Goal: Task Accomplishment & Management: Manage account settings

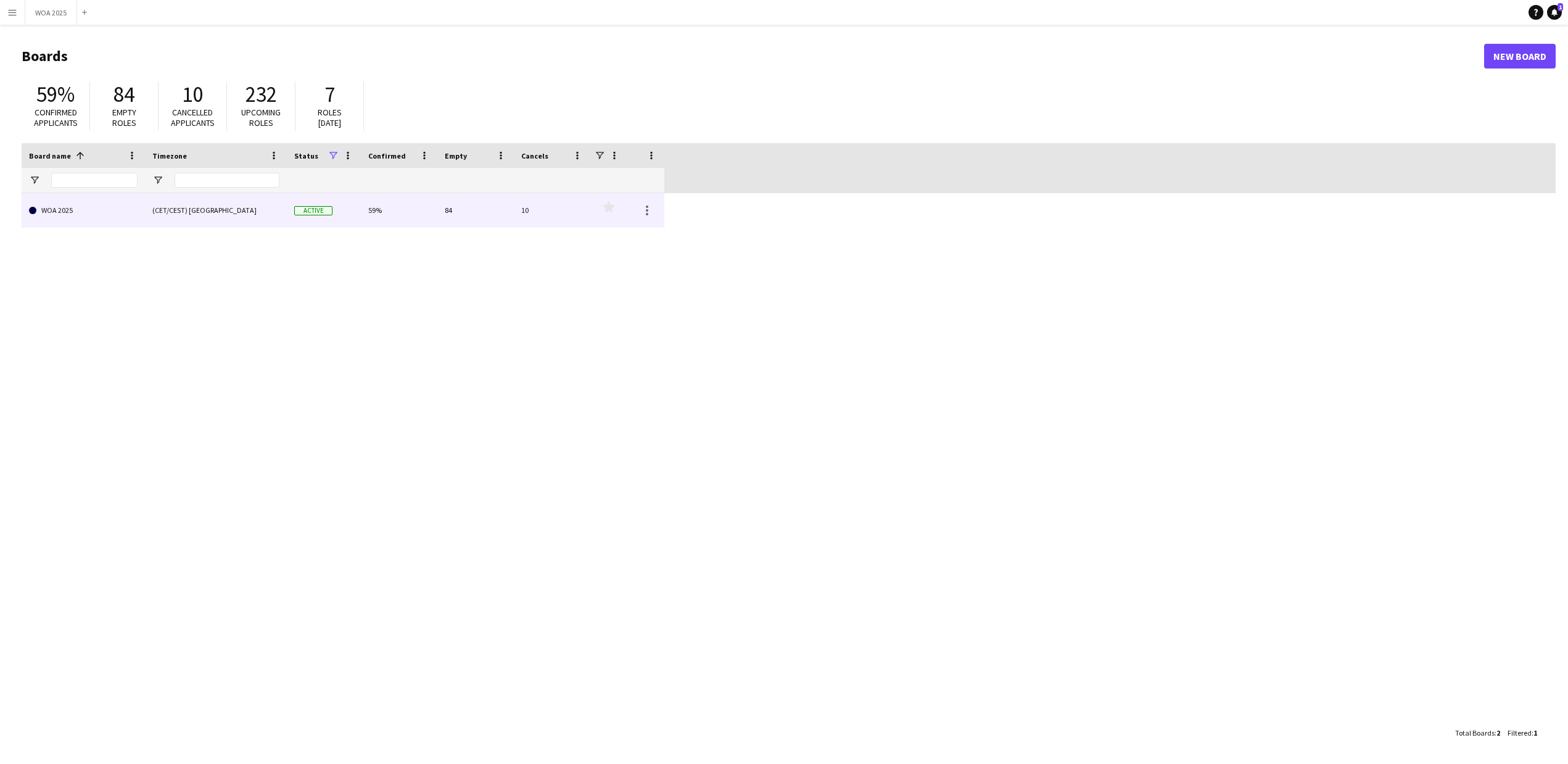
click at [64, 211] on link "WOA 2025" at bounding box center [83, 210] width 109 height 34
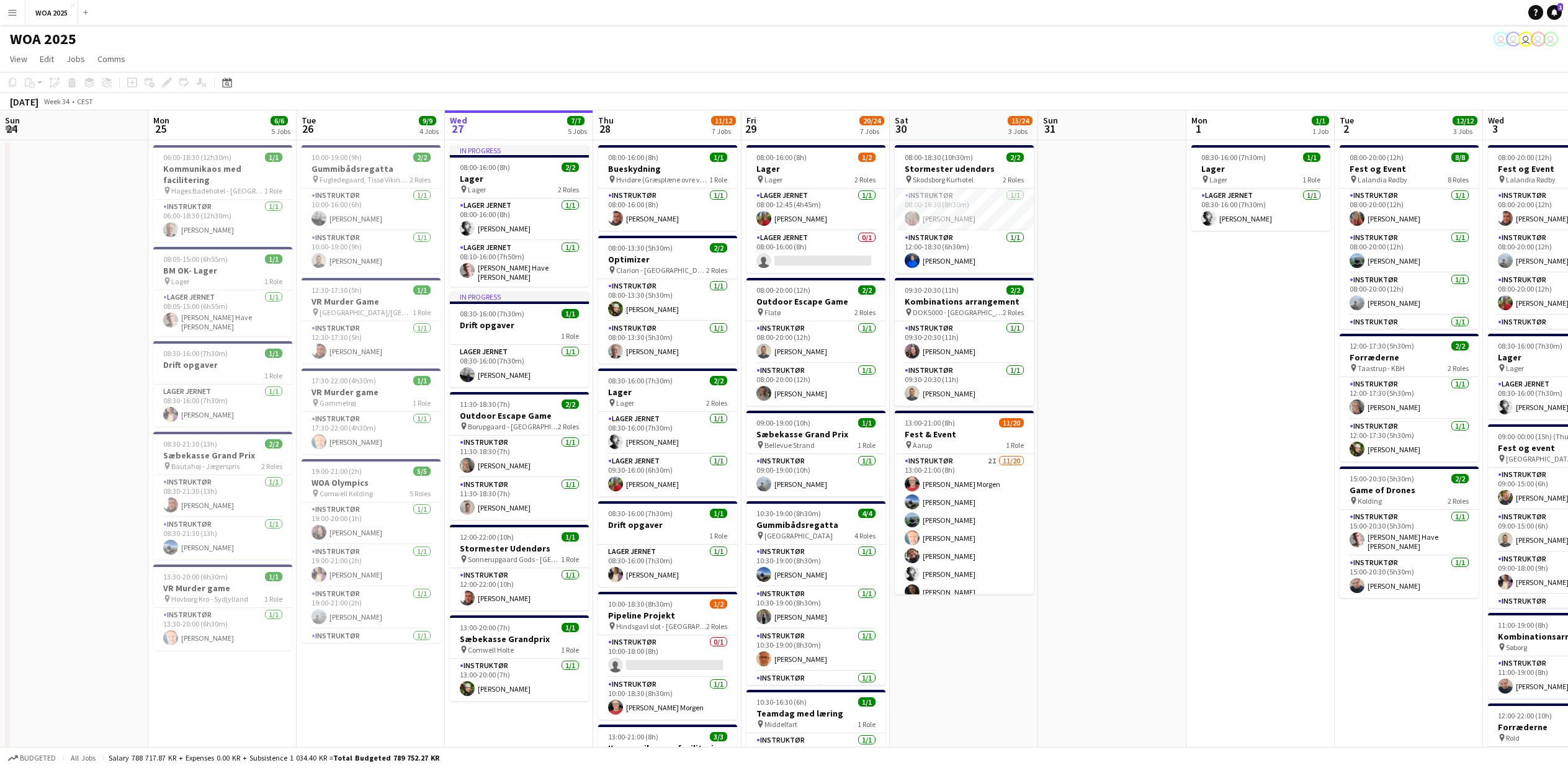
scroll to position [0, 298]
drag, startPoint x: 101, startPoint y: 697, endPoint x: 983, endPoint y: 752, distance: 883.7
click at [990, 752] on app-board "WOA 2025 user user user user user View Day view expanded Day view collapsed Mon…" at bounding box center [784, 613] width 1568 height 1178
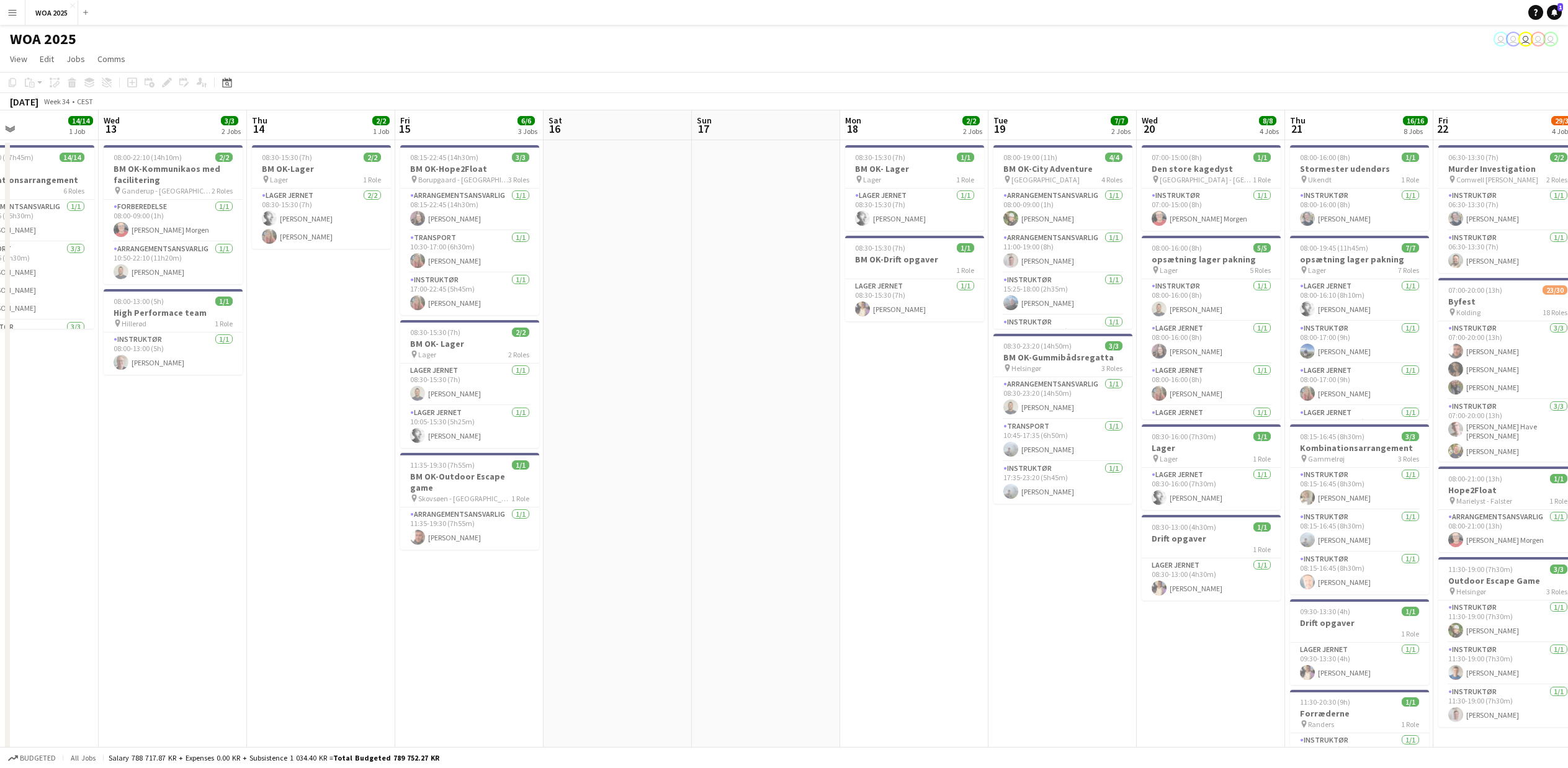
drag, startPoint x: 102, startPoint y: 703, endPoint x: 1261, endPoint y: 703, distance: 1159.0
click at [1278, 703] on app-calendar-viewport "Sun 10 Mon 11 Tue 12 14/14 1 Job Wed 13 3/3 2 Jobs Thu 14 2/2 1 Job Fri 15 6/6 …" at bounding box center [784, 646] width 1568 height 1071
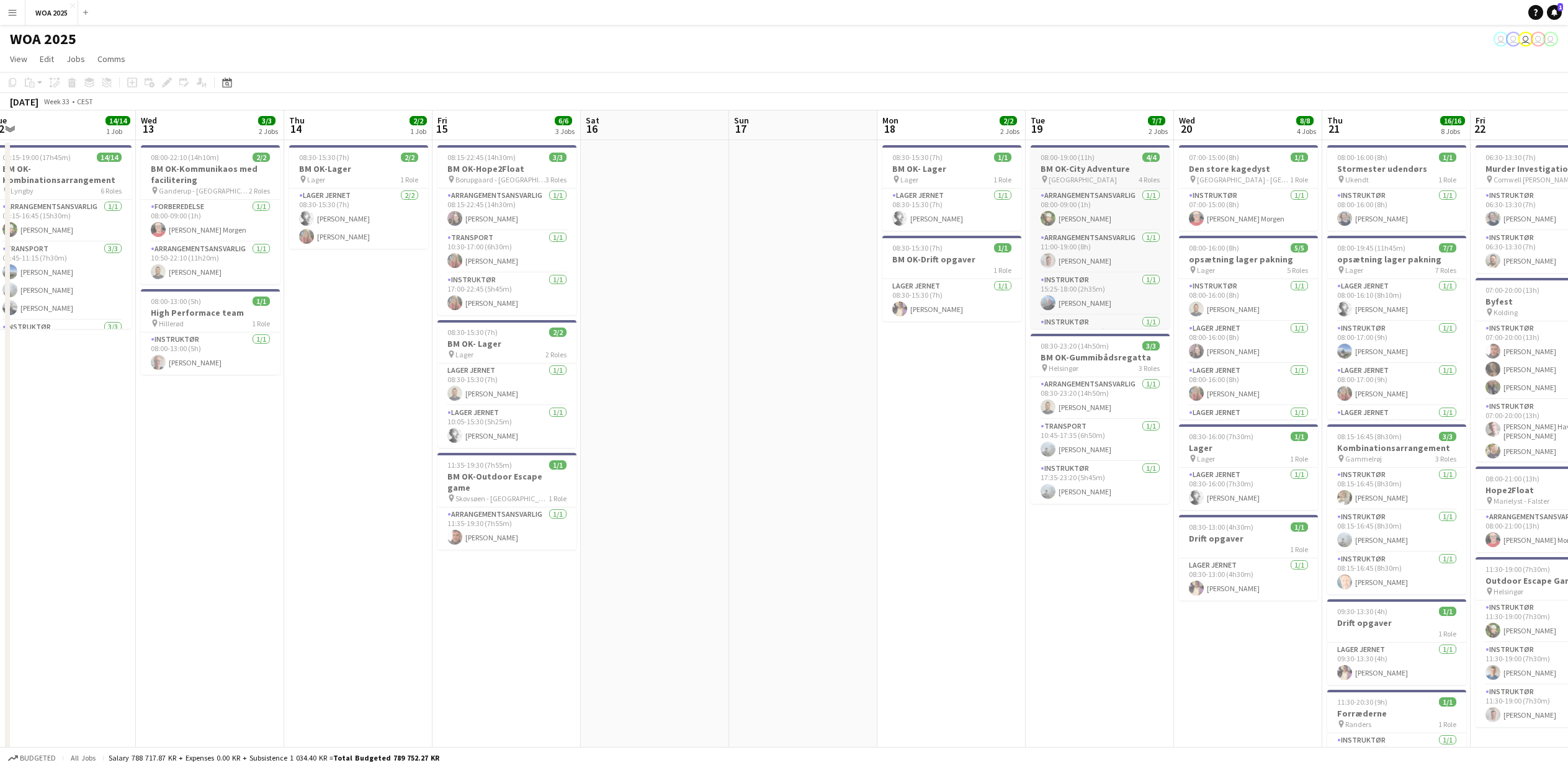
click at [1085, 160] on span "08:00-19:00 (11h)" at bounding box center [1068, 157] width 54 height 9
click at [166, 81] on icon "Edit" at bounding box center [167, 82] width 10 height 10
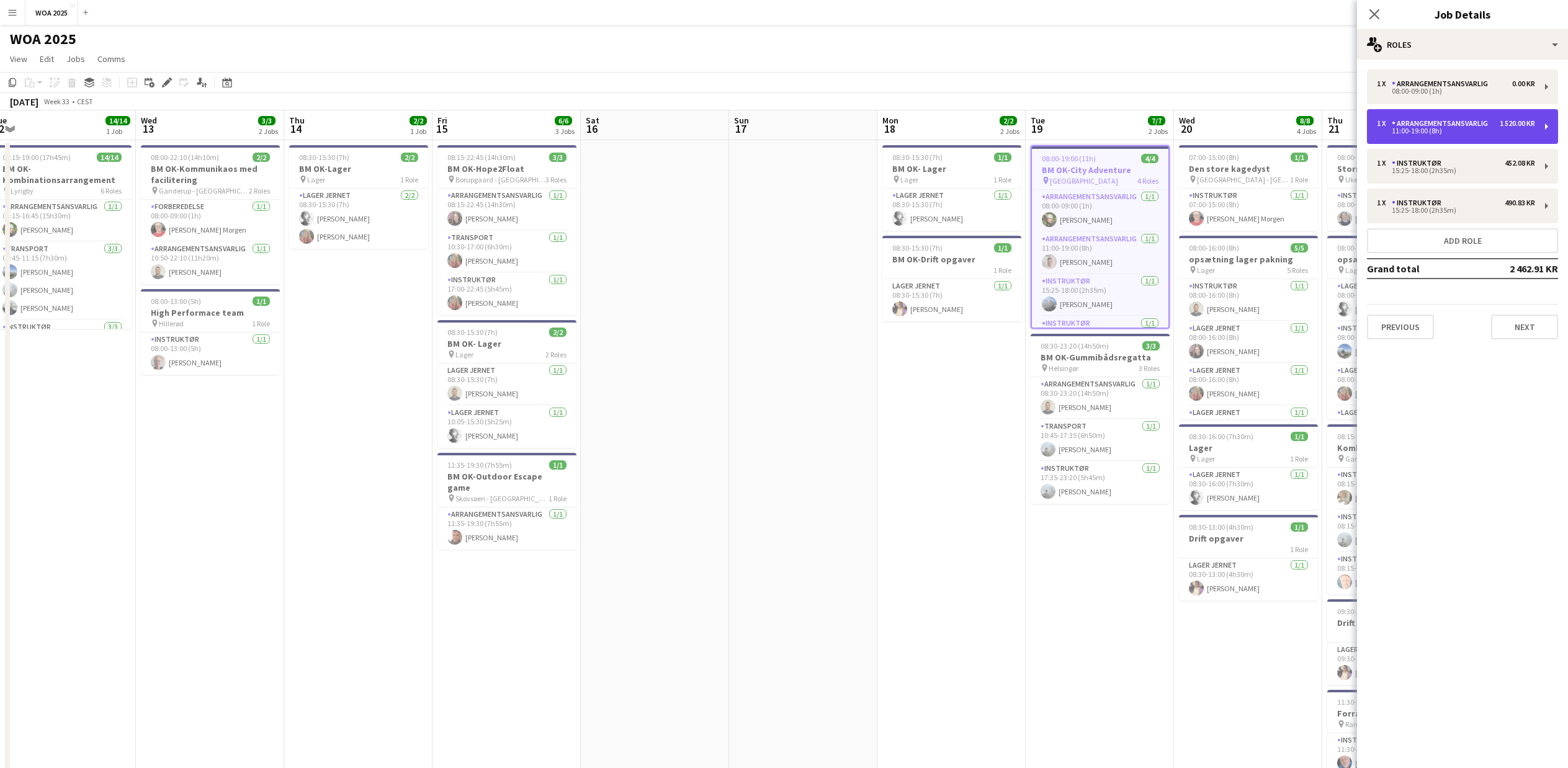
click at [1444, 121] on div "Arrangementsansvarlig" at bounding box center [1442, 124] width 101 height 9
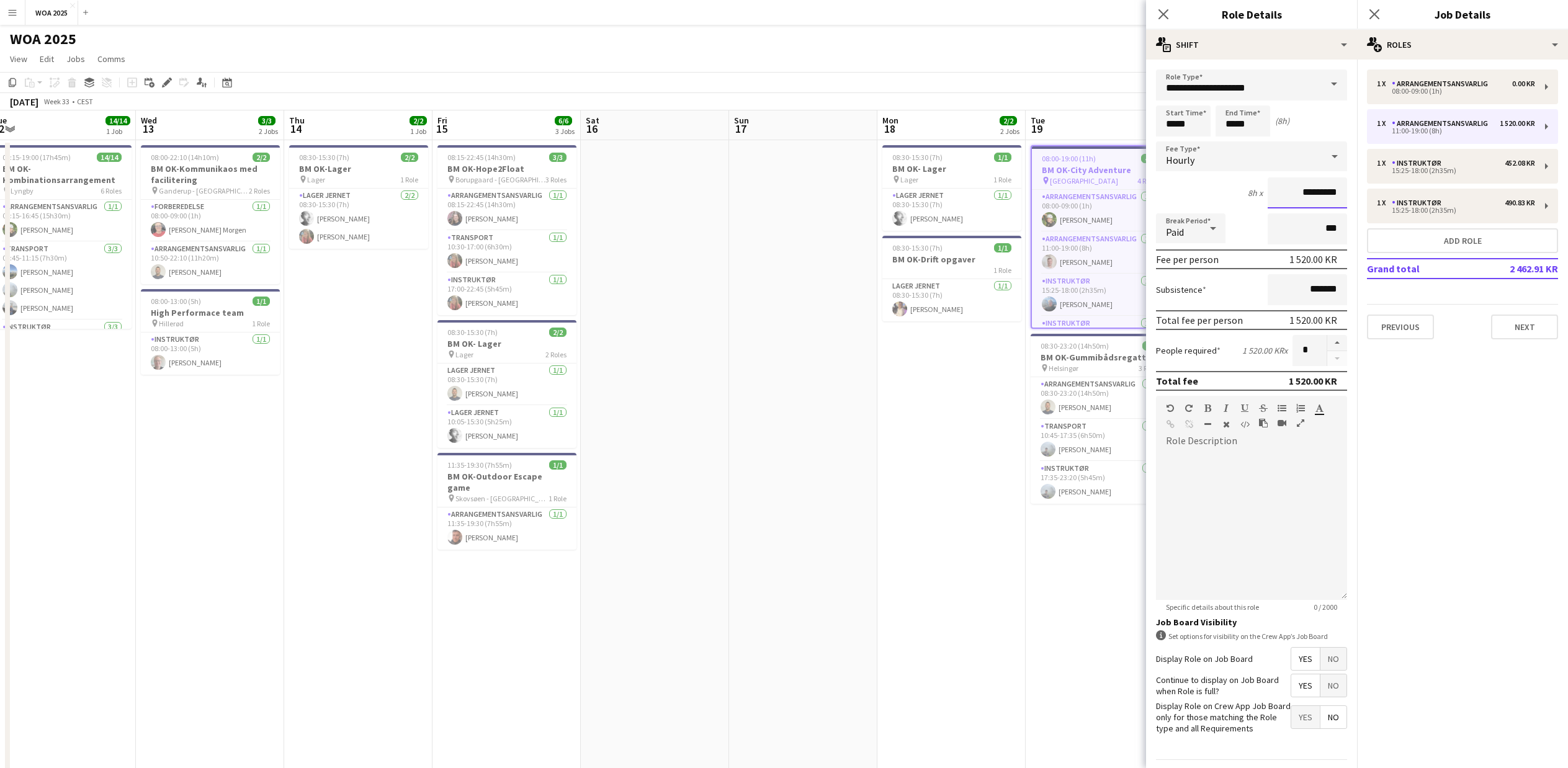
click at [1294, 193] on input "*********" at bounding box center [1307, 193] width 80 height 31
type input "******"
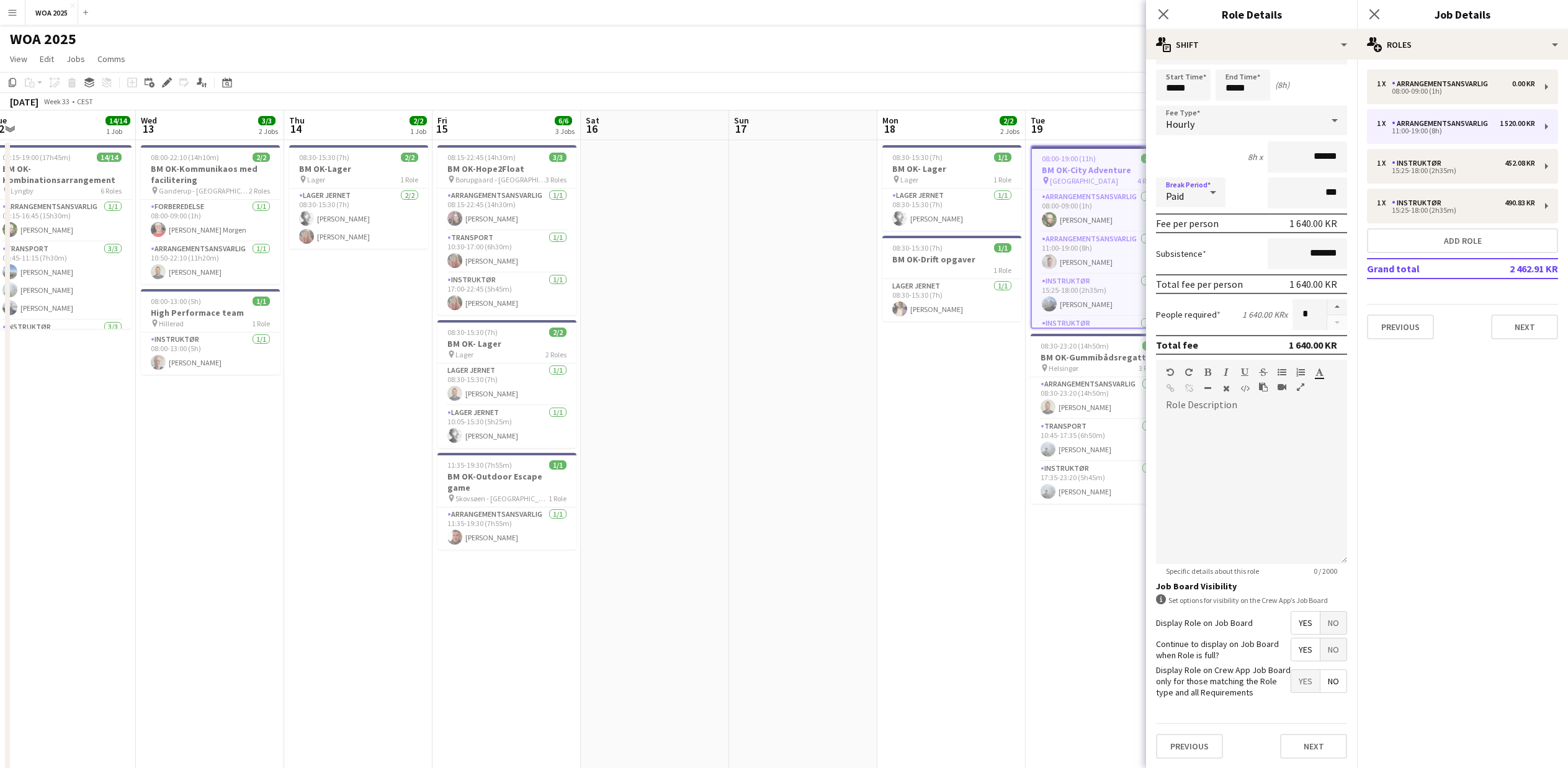
scroll to position [36, 0]
click at [1304, 747] on button "Next" at bounding box center [1314, 746] width 67 height 25
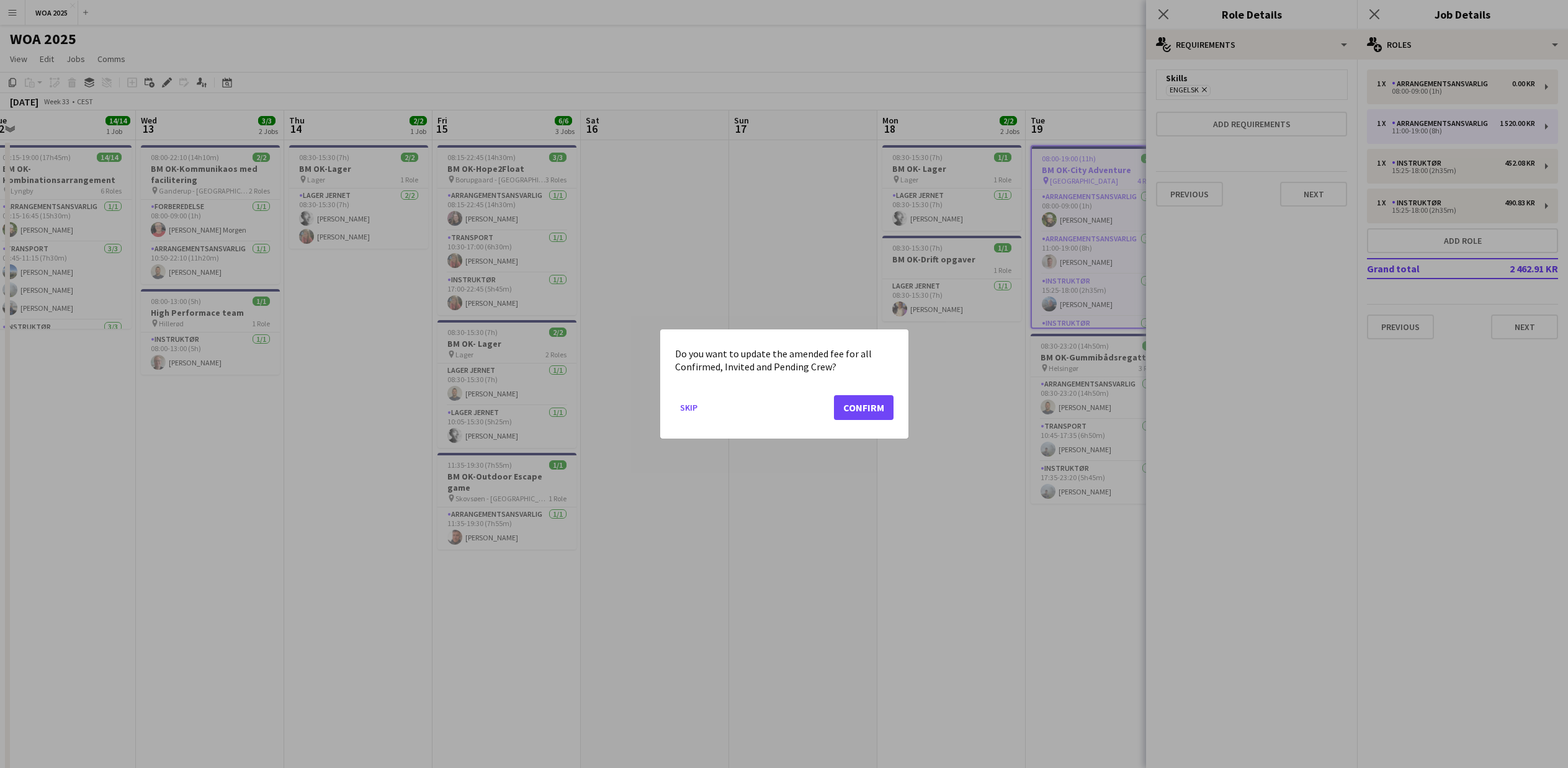
scroll to position [0, 0]
click at [874, 412] on button "Confirm" at bounding box center [864, 408] width 59 height 25
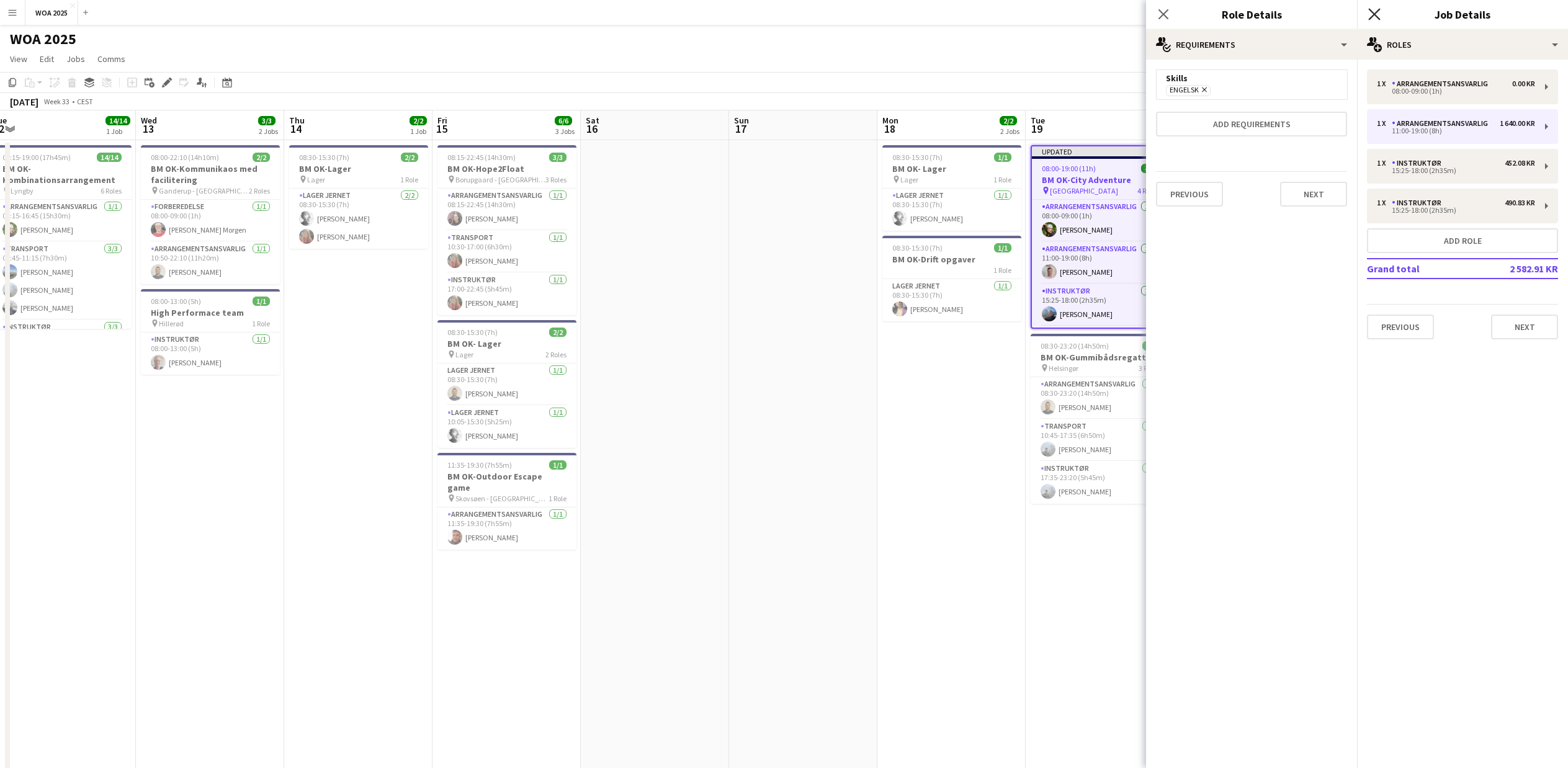
click at [1375, 15] on icon at bounding box center [1374, 13] width 11 height 11
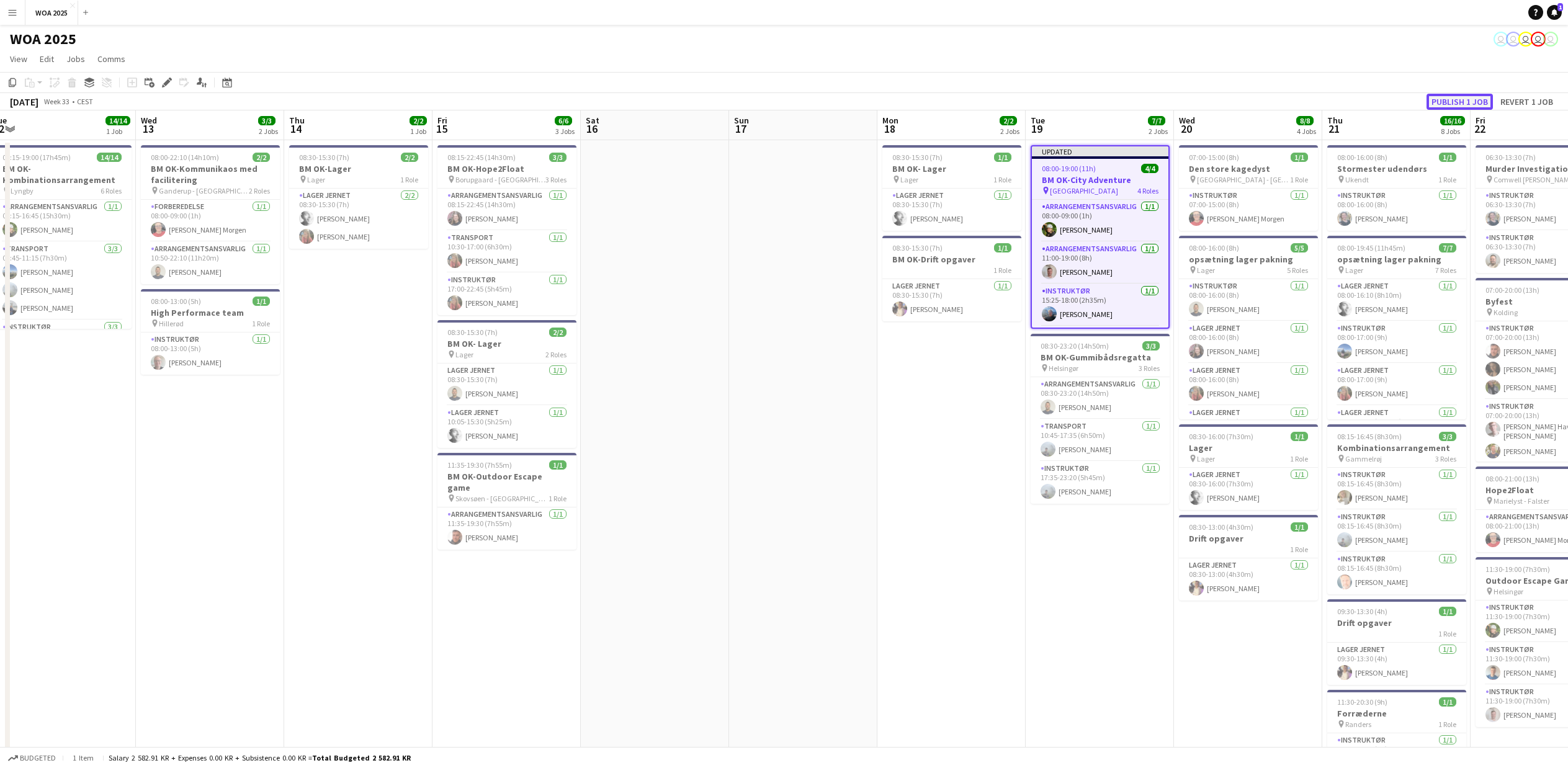
click at [1444, 101] on button "Publish 1 job" at bounding box center [1460, 102] width 66 height 16
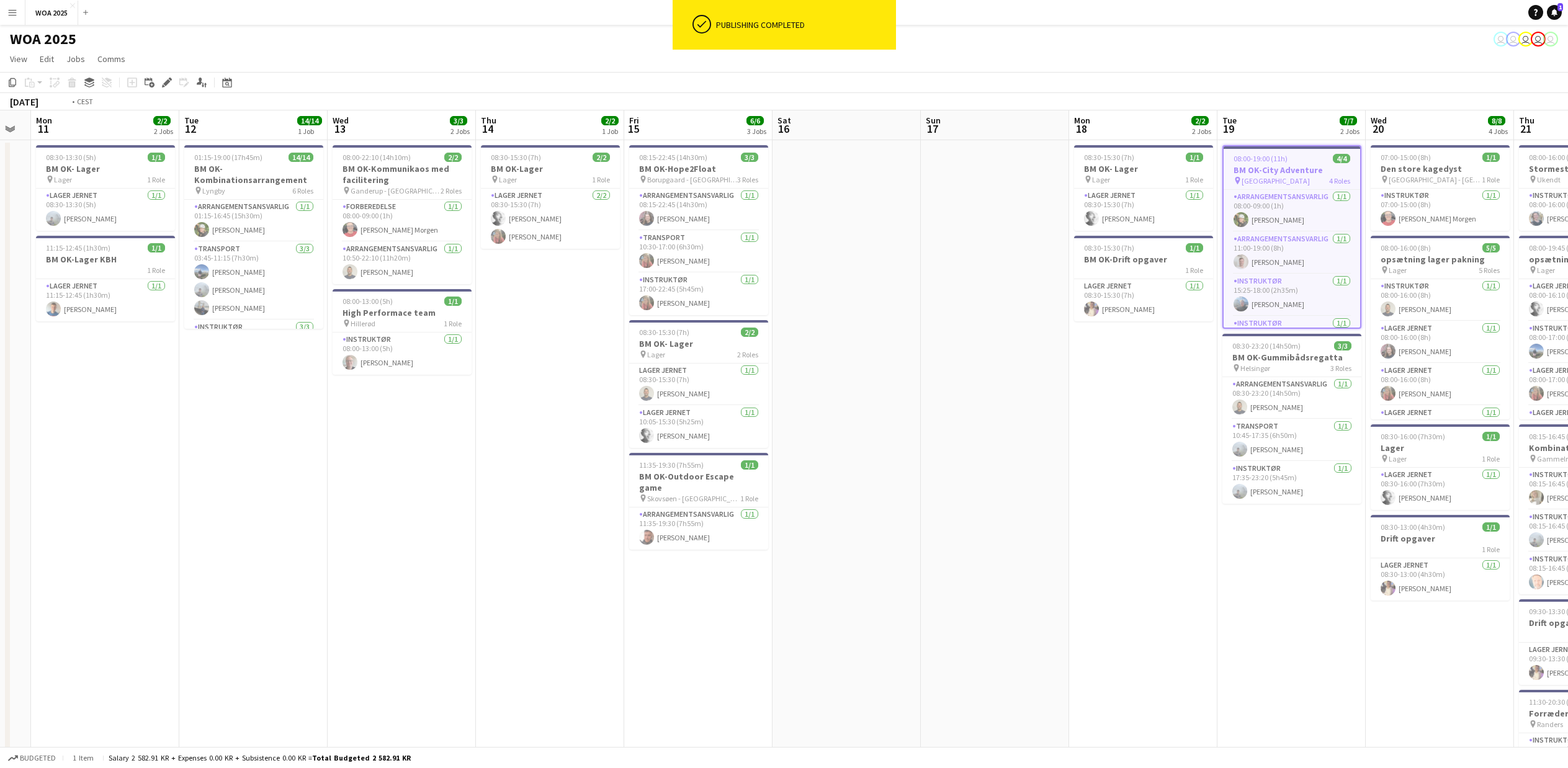
scroll to position [0, 360]
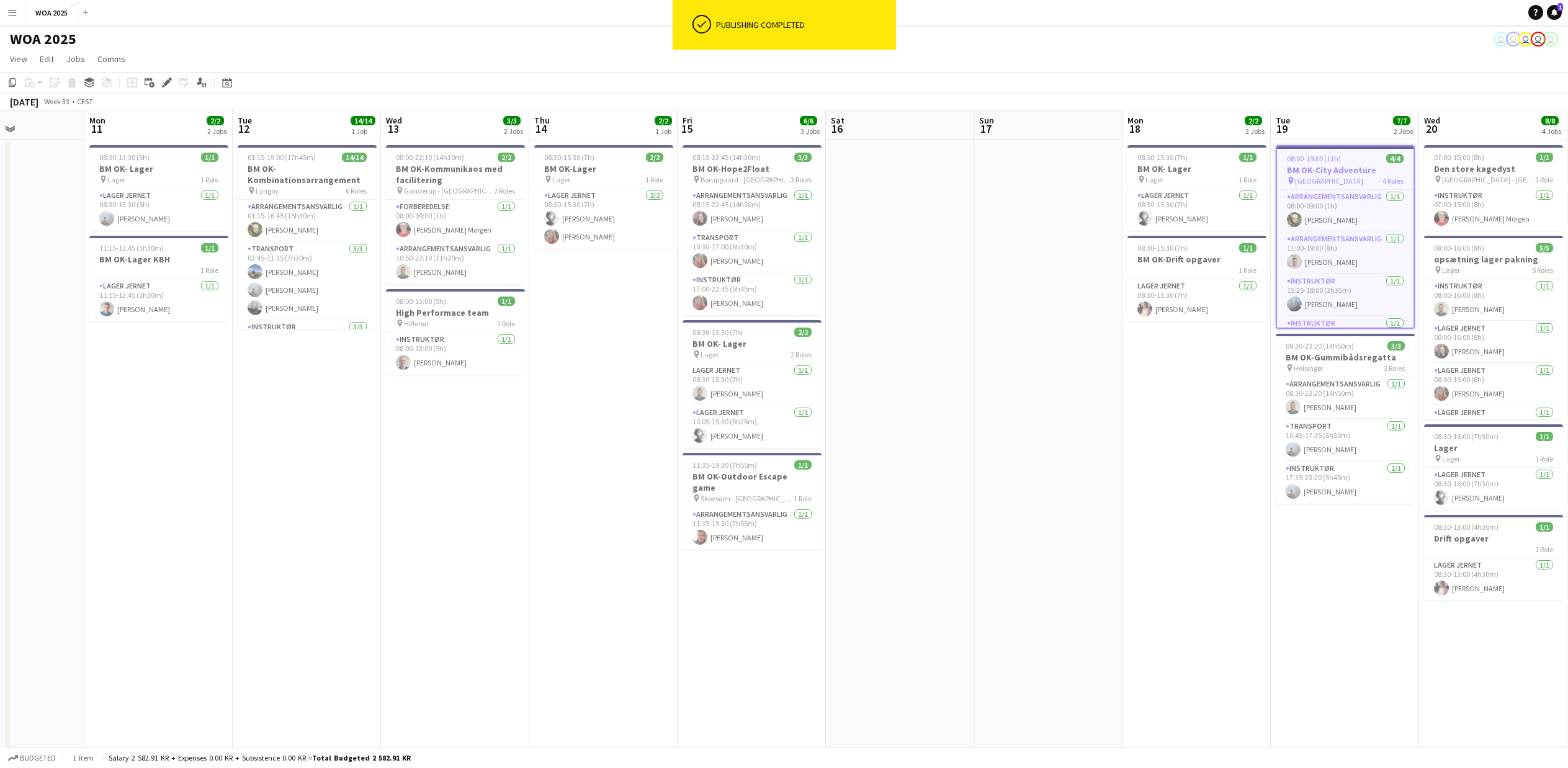
drag, startPoint x: 134, startPoint y: 470, endPoint x: 379, endPoint y: 470, distance: 245.0
click at [379, 470] on app-calendar-viewport "Fri 8 Sat 9 Sun 10 Mon 11 2/2 2 Jobs Tue 12 14/14 1 Job Wed 13 3/3 2 Jobs Thu 1…" at bounding box center [784, 646] width 1568 height 1071
click at [304, 169] on h3 "BM OK-Kombinationsarrangement" at bounding box center [307, 174] width 139 height 22
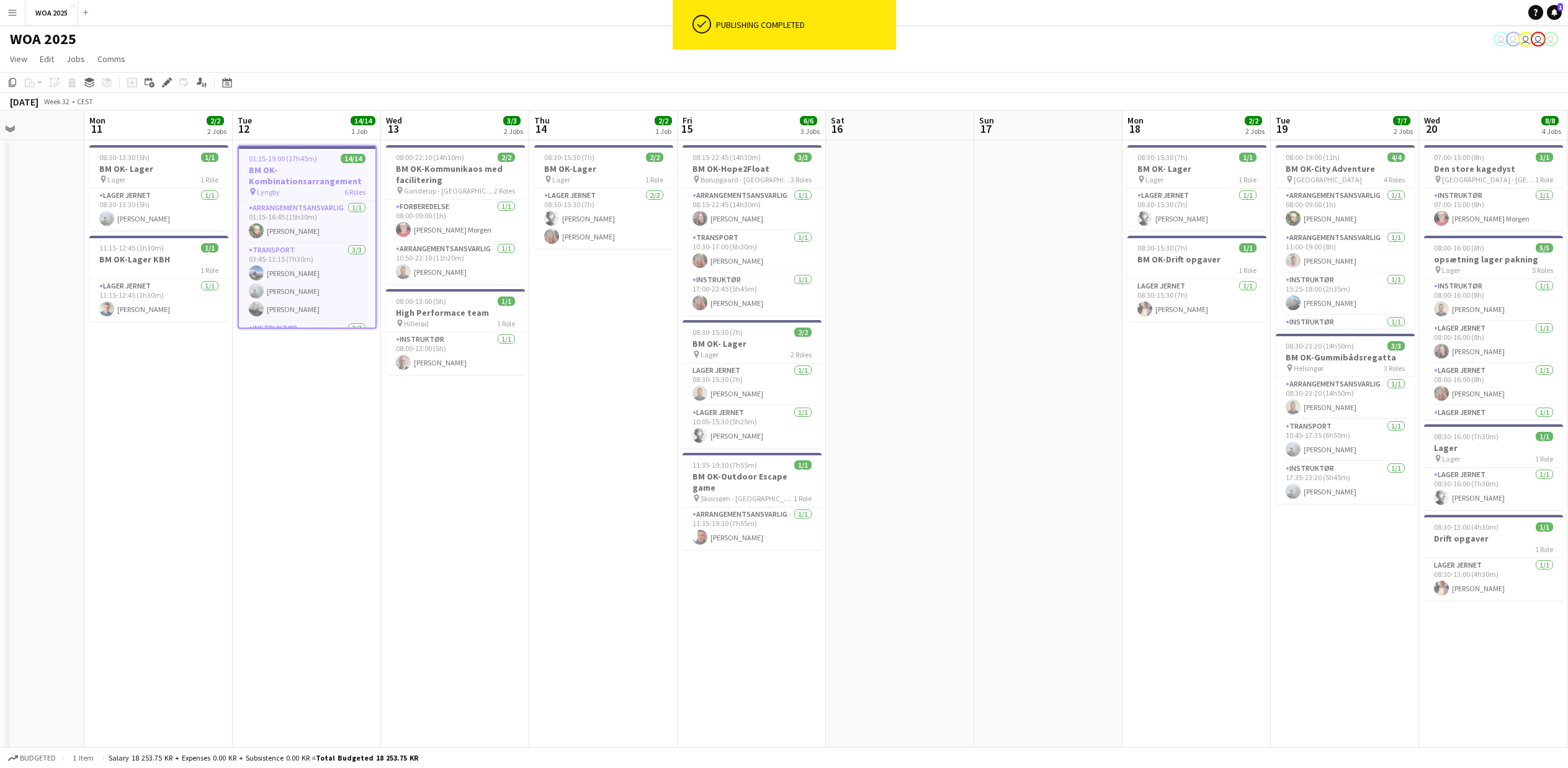
click at [166, 82] on icon at bounding box center [167, 83] width 7 height 7
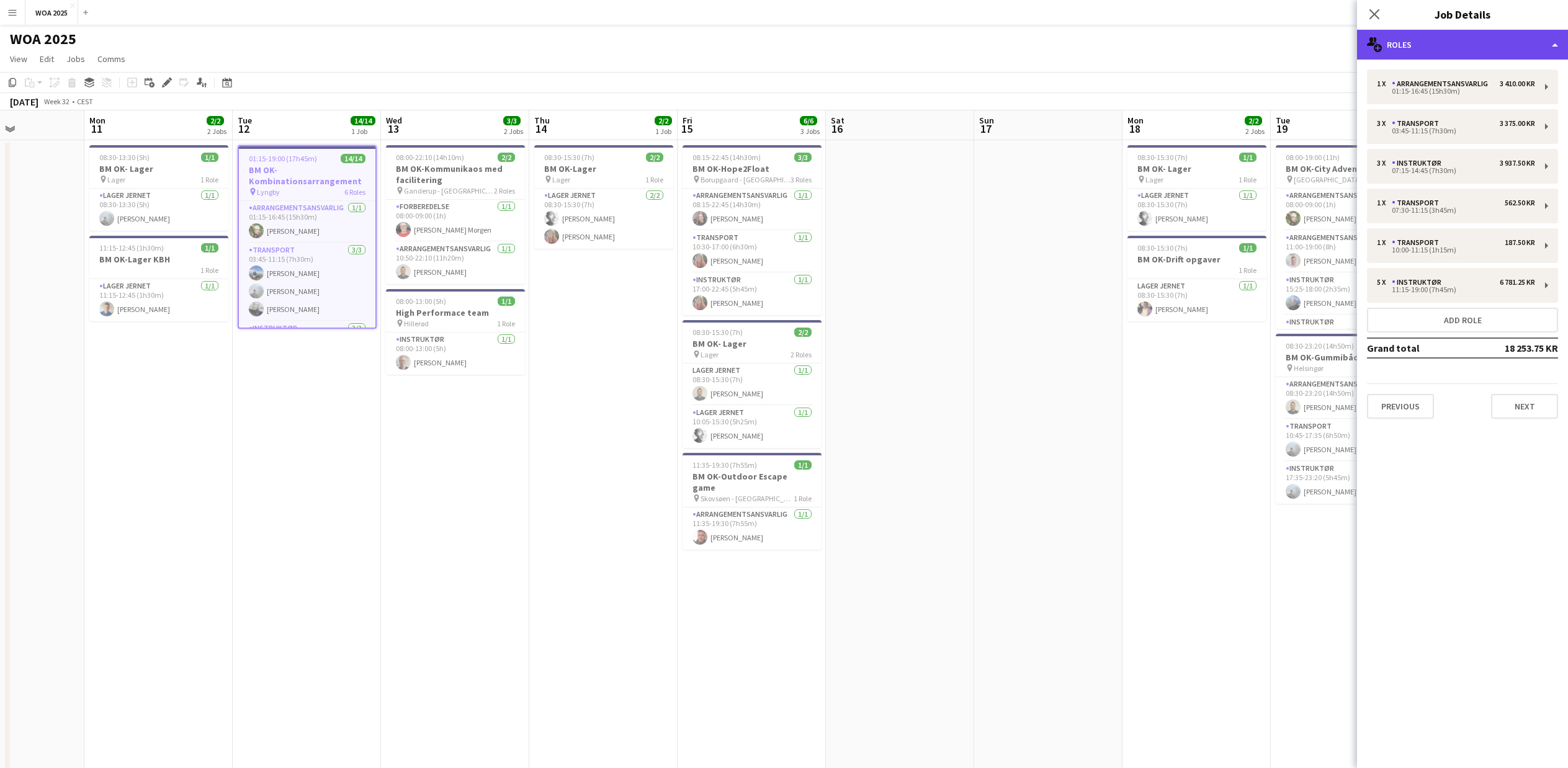
click at [1463, 50] on div "multiple-users-add Roles" at bounding box center [1463, 45] width 211 height 30
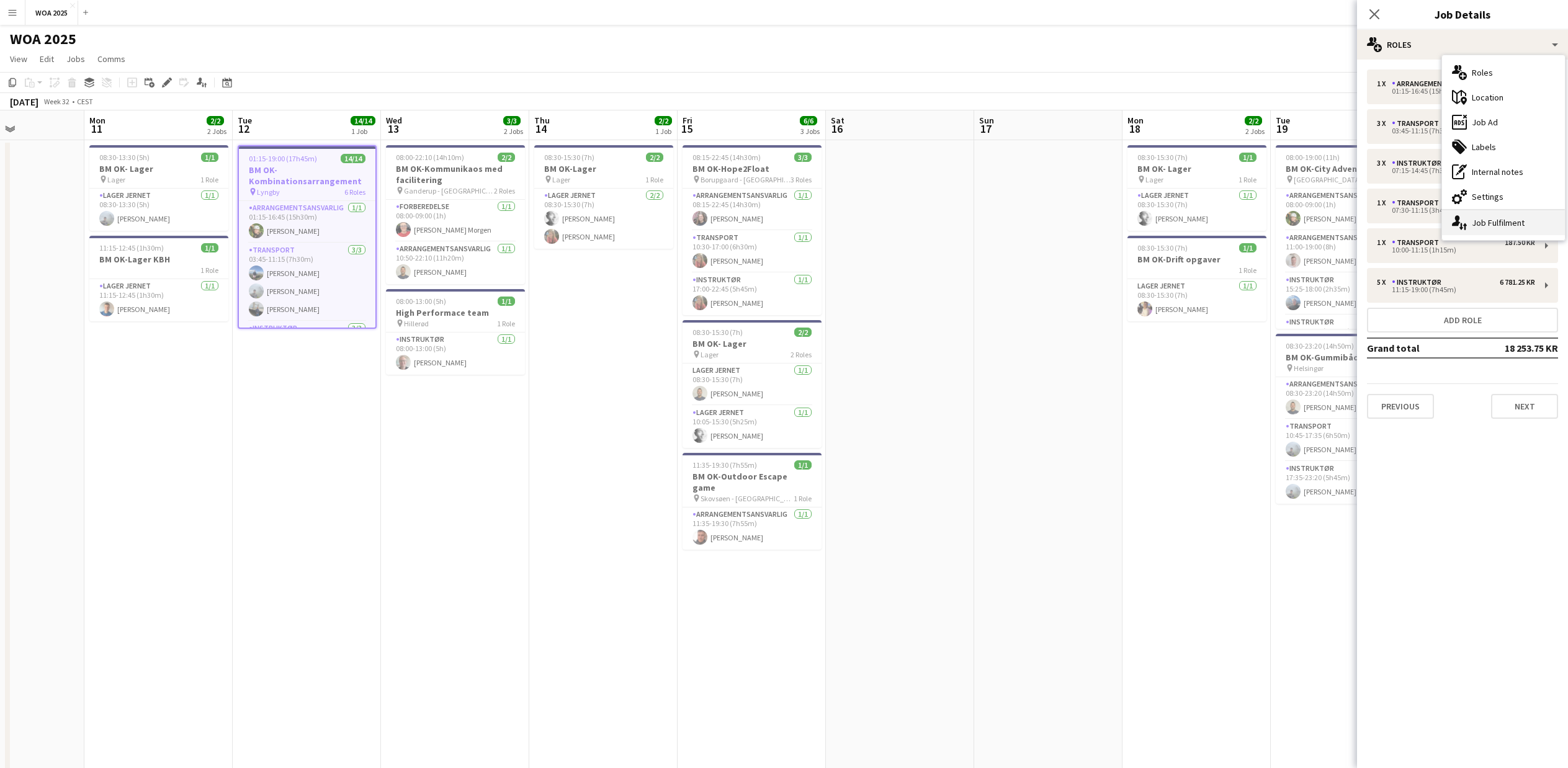
click at [1469, 221] on div "single-neutral-actions-up-down Job Fulfilment" at bounding box center [1504, 223] width 123 height 25
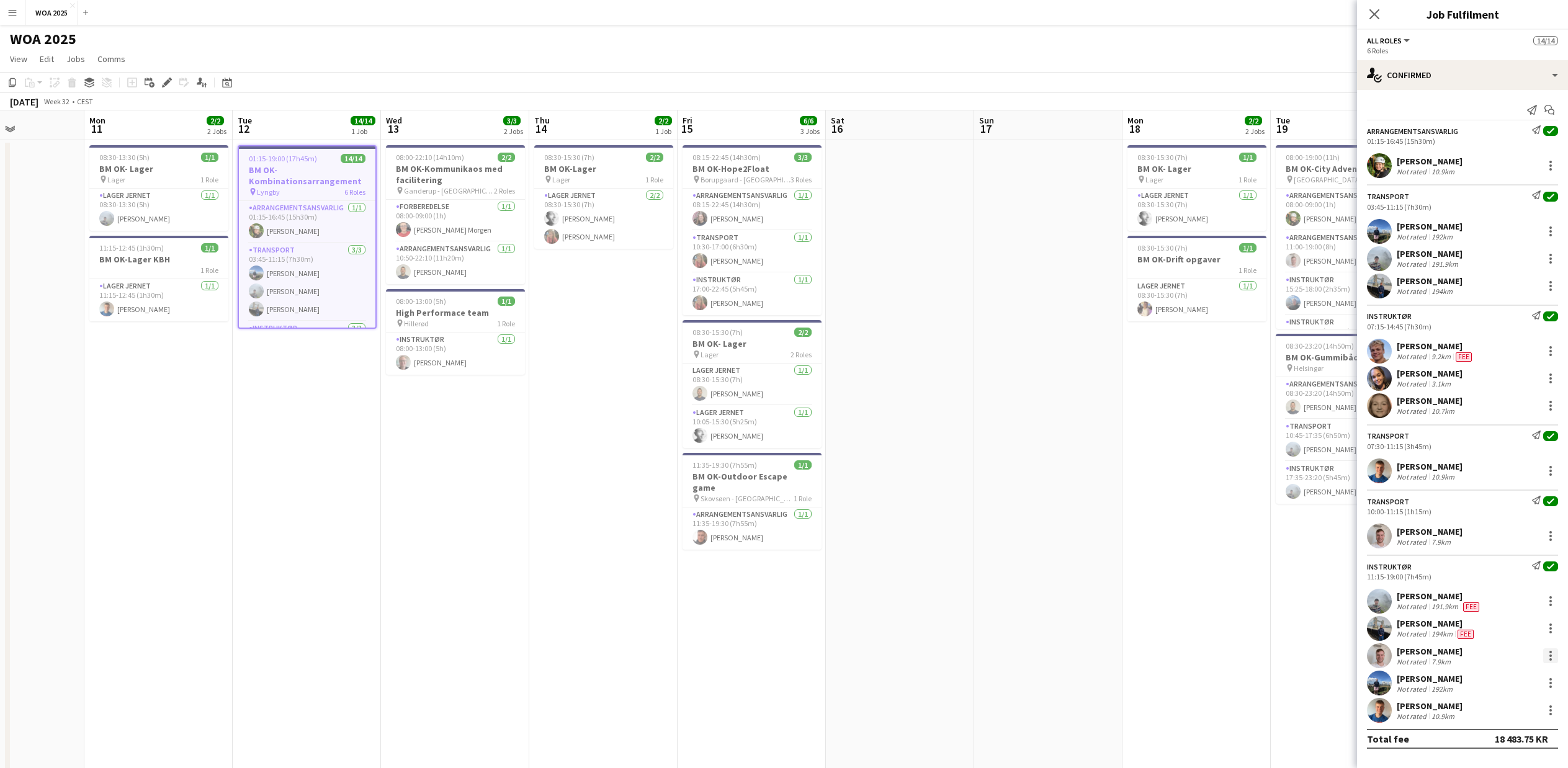
click at [1547, 658] on div at bounding box center [1551, 656] width 15 height 15
click at [1507, 452] on span "Edit fee" at bounding box center [1510, 454] width 77 height 11
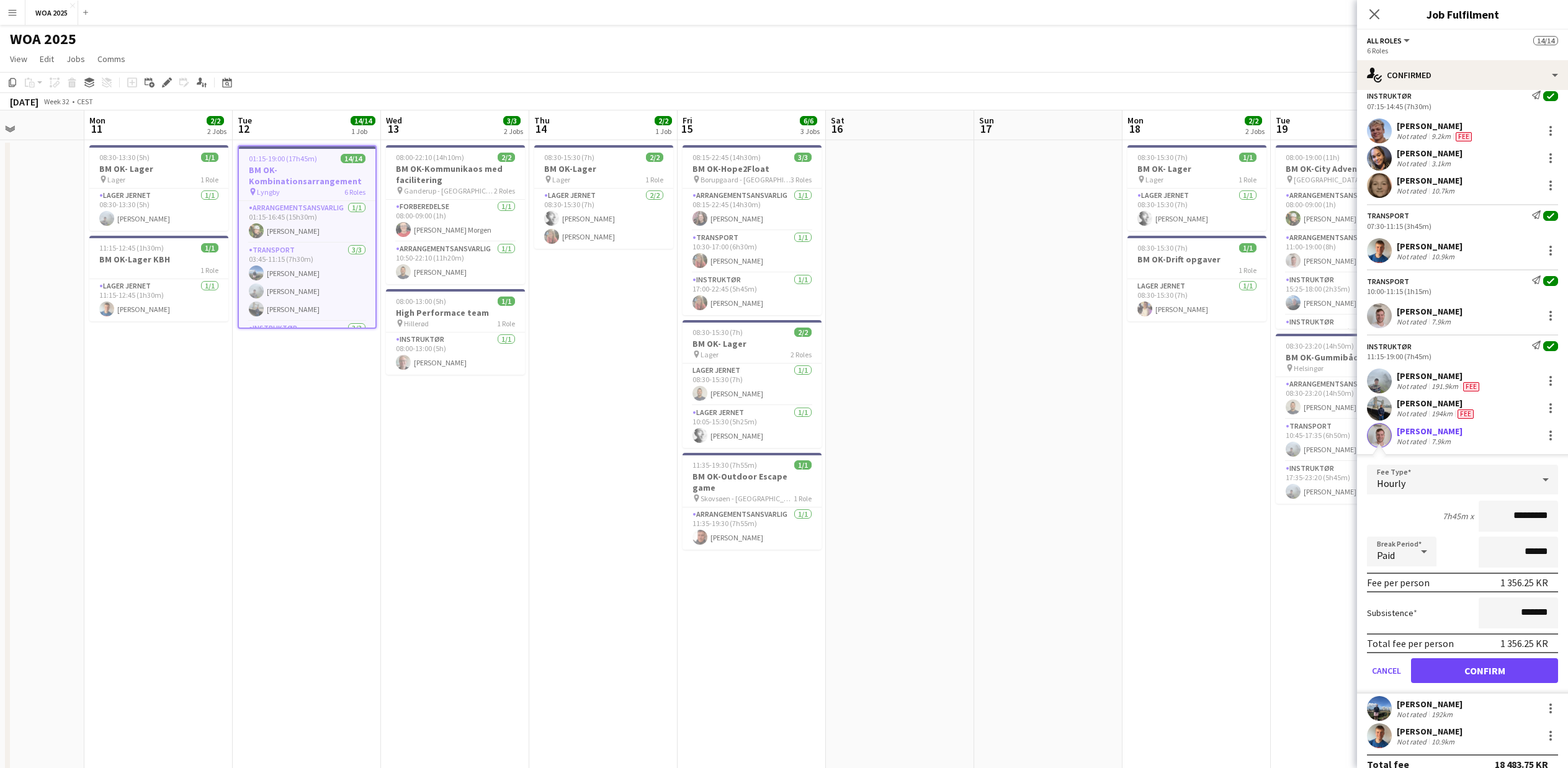
scroll to position [236, 0]
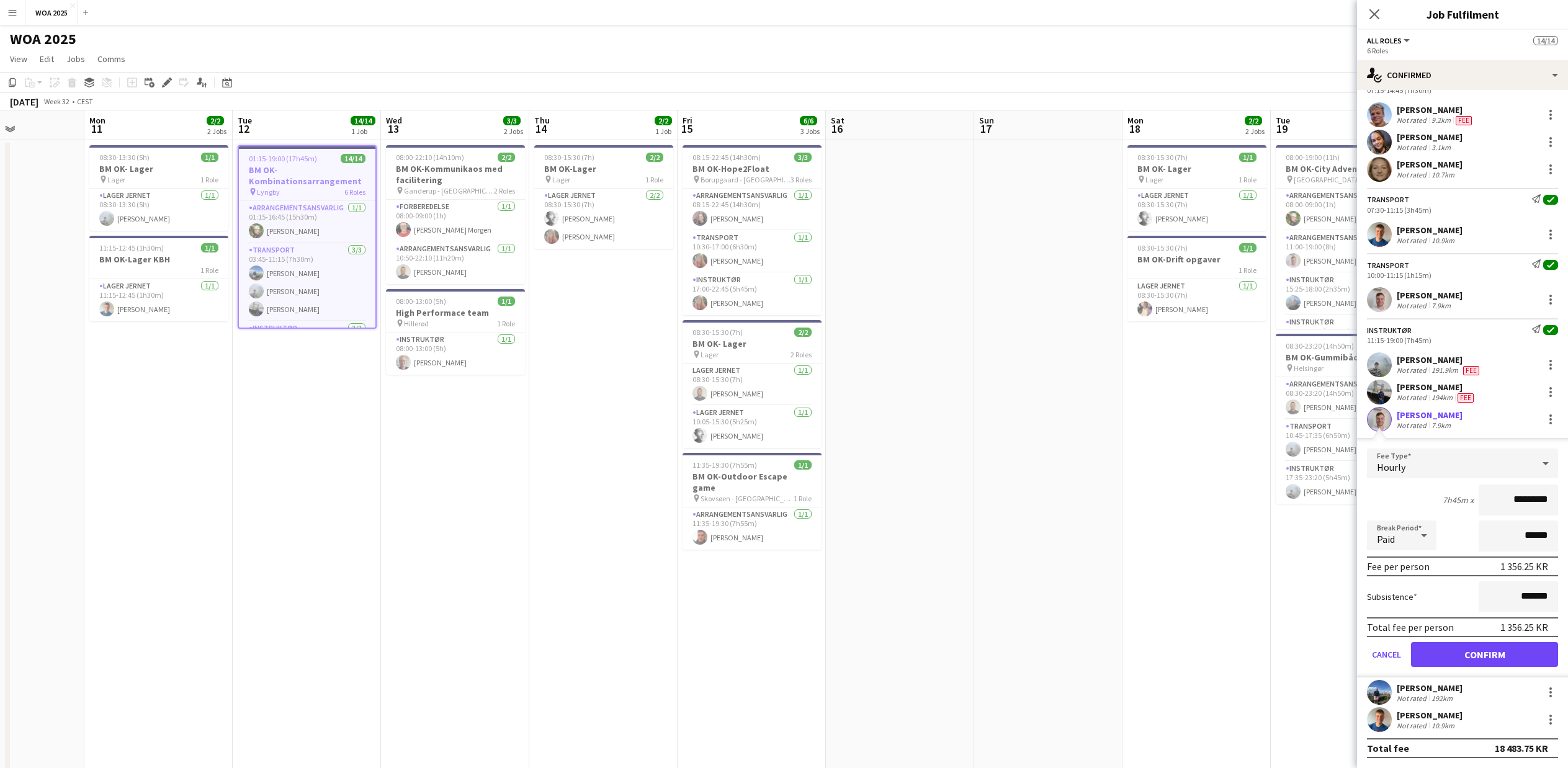
click at [1496, 497] on input "*********" at bounding box center [1519, 500] width 80 height 31
type input "******"
click at [1483, 655] on button "Confirm" at bounding box center [1485, 655] width 147 height 25
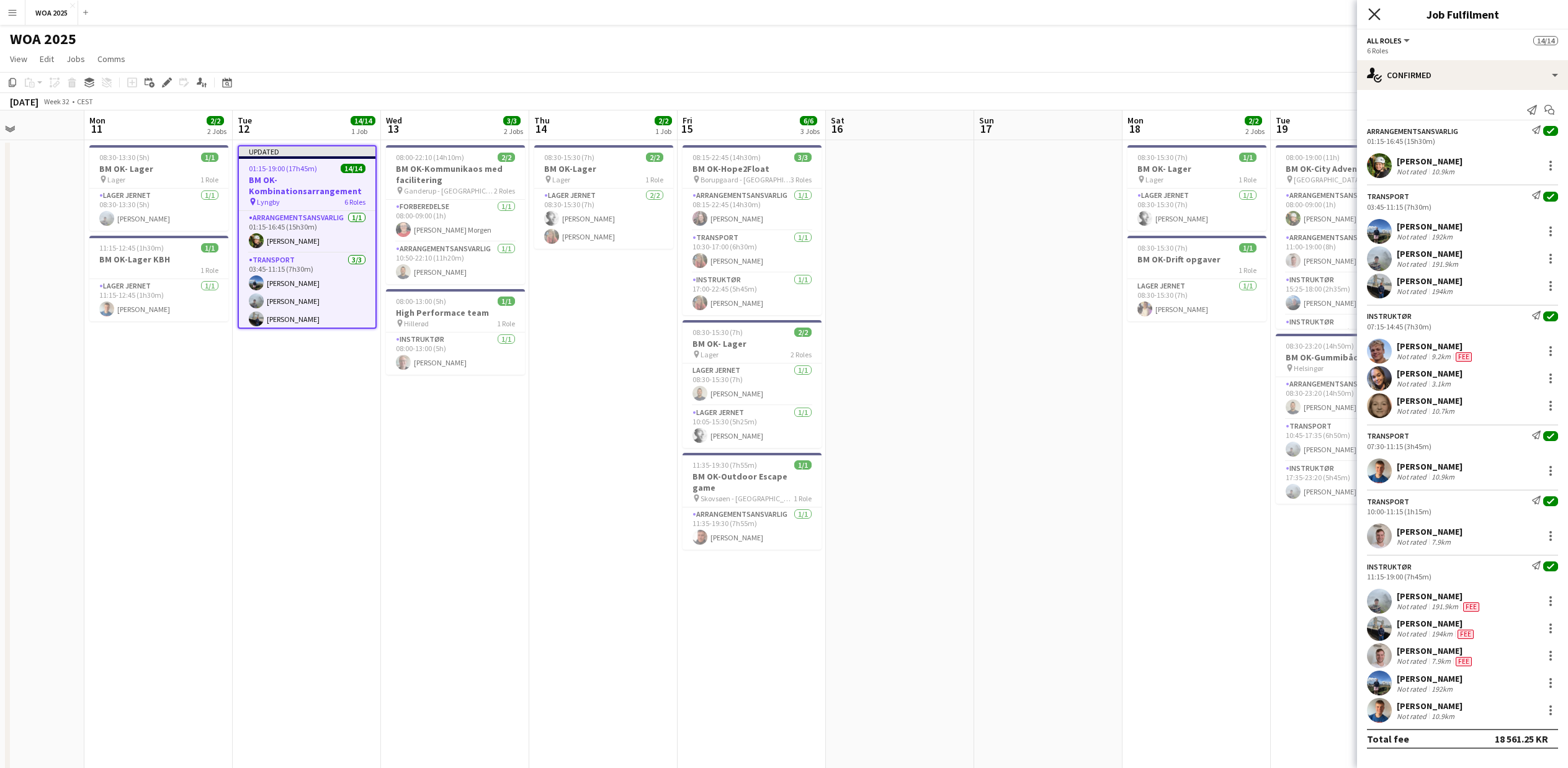
click at [1375, 13] on icon at bounding box center [1374, 13] width 11 height 11
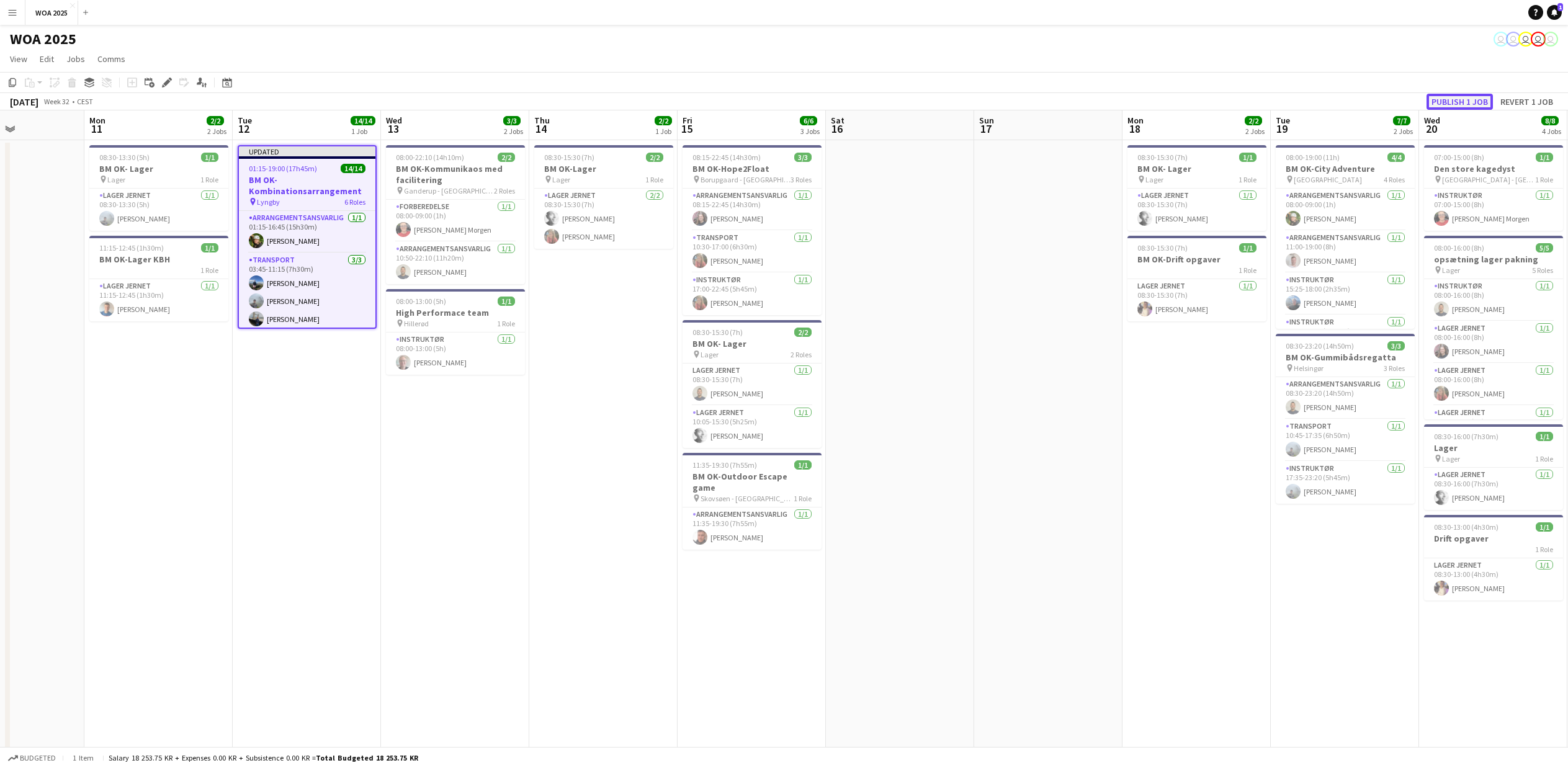
click at [1448, 103] on button "Publish 1 job" at bounding box center [1460, 102] width 66 height 16
